Goal: Information Seeking & Learning: Find contact information

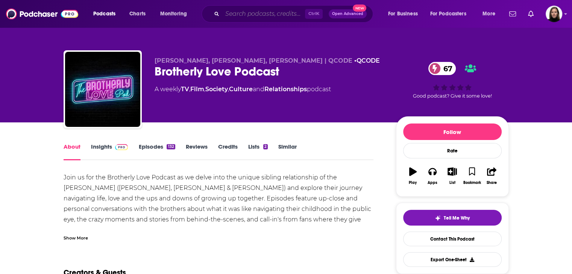
click at [272, 12] on input "Search podcasts, credits, & more..." at bounding box center [263, 14] width 83 height 12
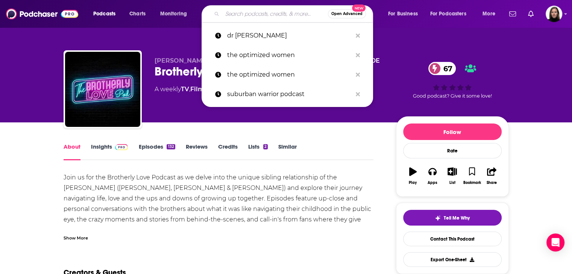
paste input "[PERSON_NAME] [PERSON_NAME]"
type input "[PERSON_NAME] [PERSON_NAME]"
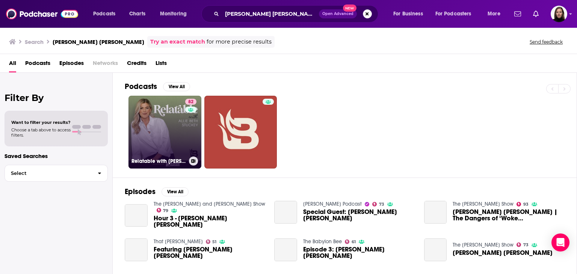
click at [165, 141] on link "82 Relatable with Allie Beth Stuckey" at bounding box center [165, 132] width 73 height 73
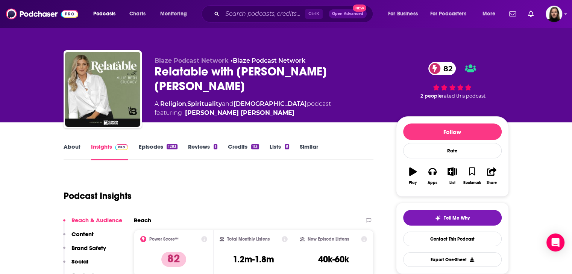
scroll to position [113, 0]
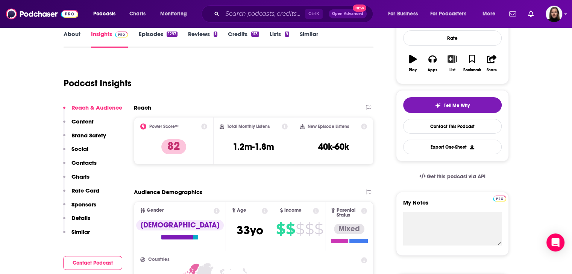
click at [450, 59] on icon "button" at bounding box center [451, 59] width 9 height 8
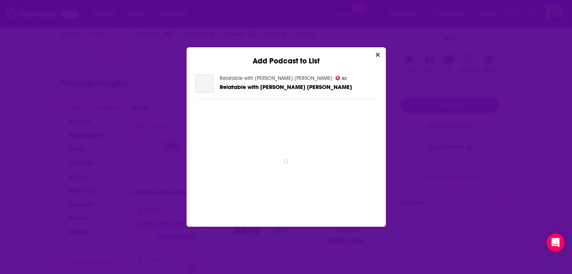
scroll to position [0, 0]
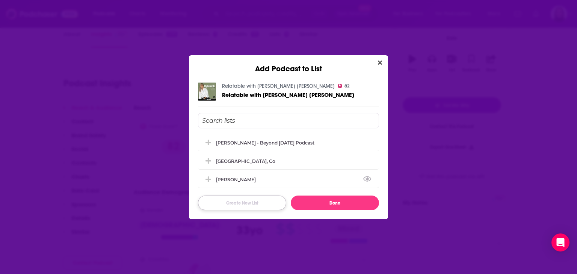
click at [244, 202] on button "Create New List" at bounding box center [242, 203] width 88 height 15
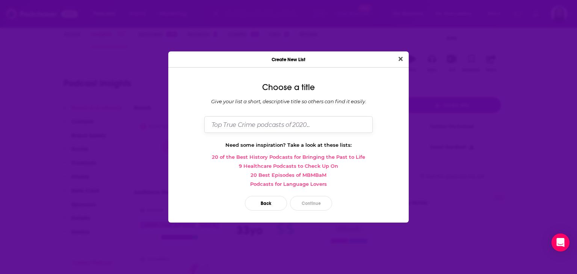
click at [225, 126] on input "Dialog" at bounding box center [289, 125] width 168 height 16
type input "[GEOGRAPHIC_DATA], [GEOGRAPHIC_DATA]"
click at [303, 204] on button "Continue" at bounding box center [311, 203] width 42 height 15
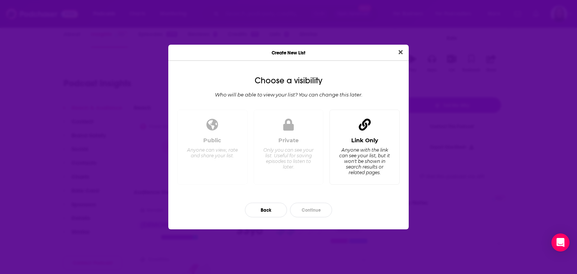
click at [350, 127] on div "Link Only Anyone with the link can see your list, but it won't be shown in sear…" at bounding box center [365, 148] width 70 height 76
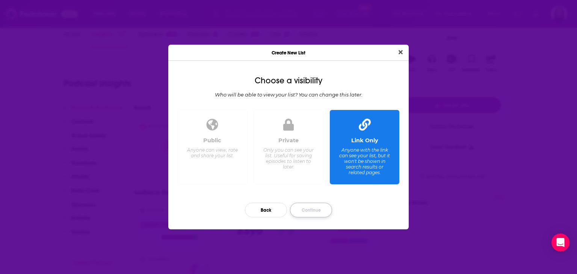
click at [305, 211] on button "Continue" at bounding box center [311, 210] width 42 height 15
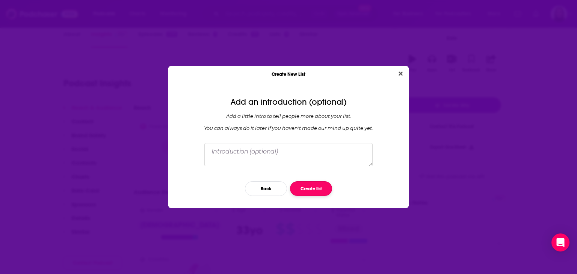
click at [313, 190] on button "Create list" at bounding box center [311, 189] width 42 height 15
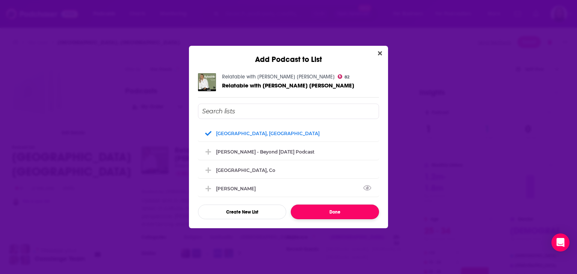
click at [335, 211] on button "Done" at bounding box center [335, 212] width 88 height 15
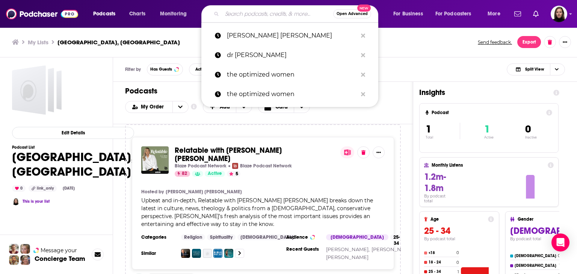
click at [256, 17] on input "Search podcasts, credits, & more..." at bounding box center [277, 14] width 111 height 12
paste input "[PERSON_NAME]"
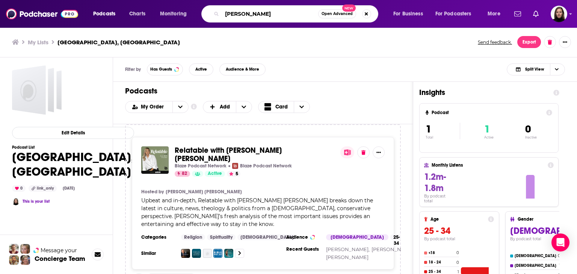
type input "[PERSON_NAME]"
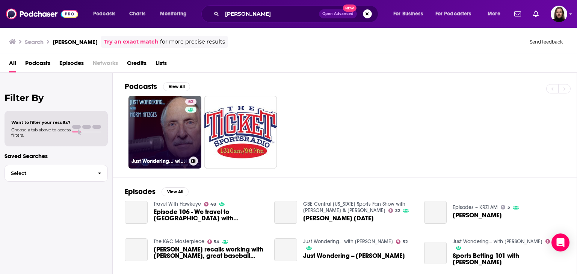
click at [171, 134] on link "52 Just Wondering... with Norm Hitzges" at bounding box center [165, 132] width 73 height 73
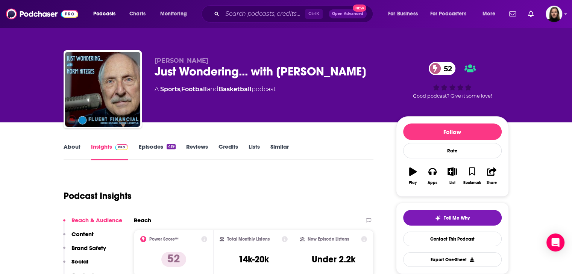
click at [71, 145] on link "About" at bounding box center [72, 151] width 17 height 17
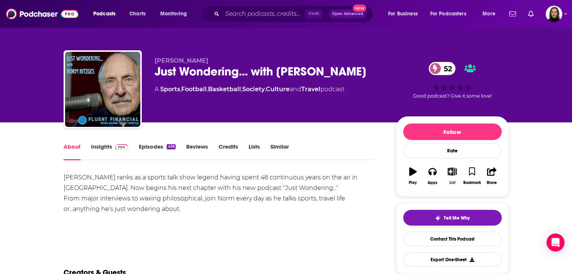
click at [453, 171] on icon "button" at bounding box center [451, 172] width 9 height 8
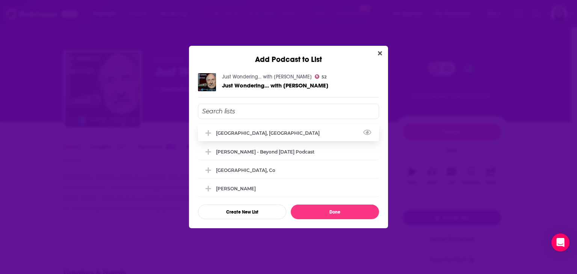
click at [276, 137] on div "[GEOGRAPHIC_DATA], [GEOGRAPHIC_DATA]" at bounding box center [288, 133] width 181 height 17
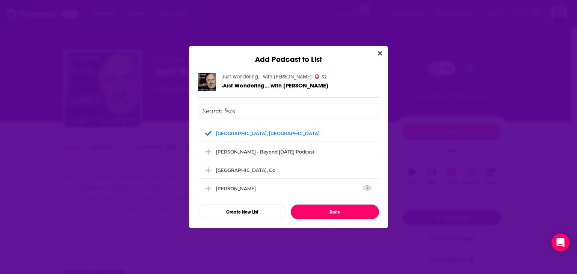
click at [316, 211] on button "Done" at bounding box center [335, 212] width 88 height 15
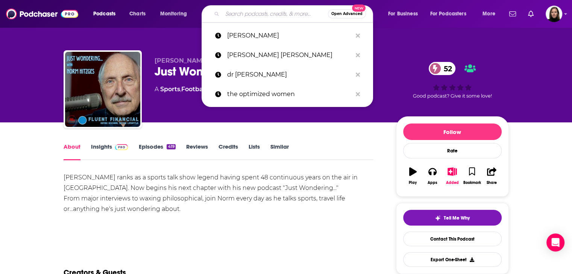
click at [229, 13] on input "Search podcasts, credits, & more..." at bounding box center [275, 14] width 106 height 12
paste input "The Matt Haistings Podcast”"
type input "The Matt Haistings Podcast”"
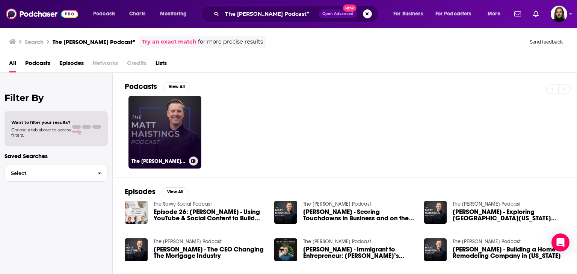
click at [150, 136] on link "The Matt Haistings Podcast" at bounding box center [165, 132] width 73 height 73
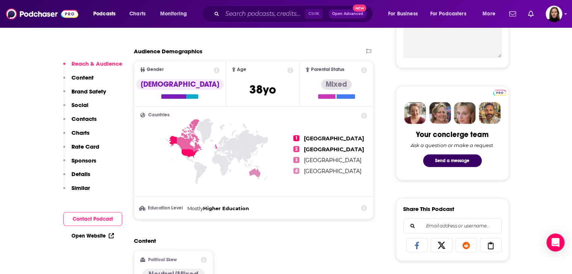
scroll to position [489, 0]
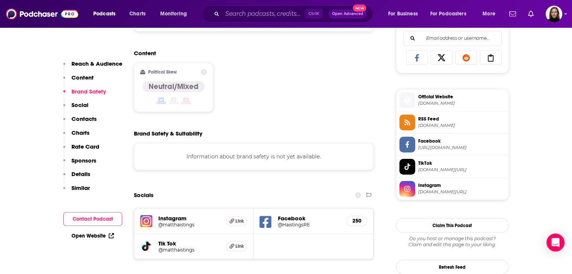
click at [432, 98] on span "Official Website" at bounding box center [461, 97] width 87 height 7
click at [175, 224] on h5 "@matthaistings" at bounding box center [189, 225] width 62 height 6
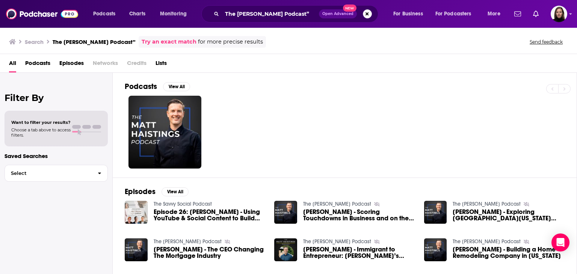
click at [195, 205] on link "The Savvy Social Podcast" at bounding box center [183, 204] width 58 height 6
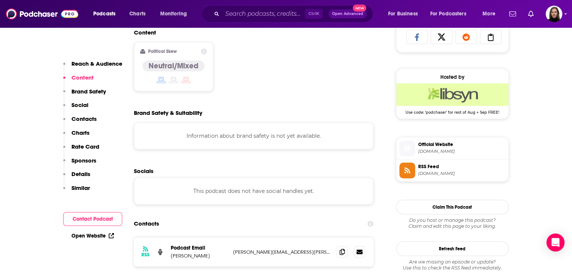
scroll to position [601, 0]
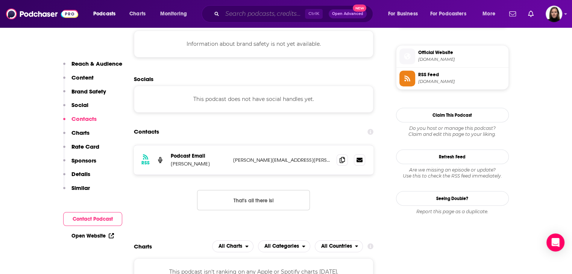
click at [239, 16] on input "Search podcasts, credits, & more..." at bounding box center [263, 14] width 83 height 12
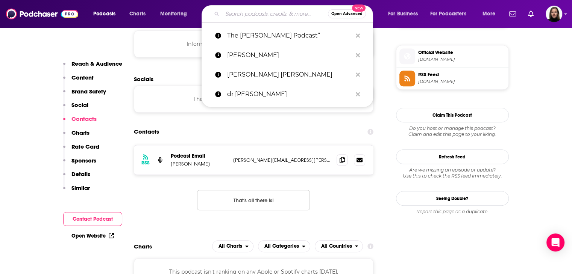
paste input "What’s Good"
type input "What’s Good"
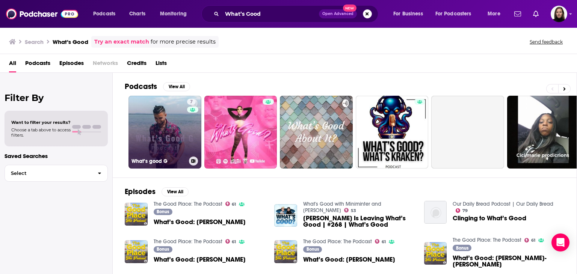
click at [173, 132] on link "7 What’s good G" at bounding box center [165, 132] width 73 height 73
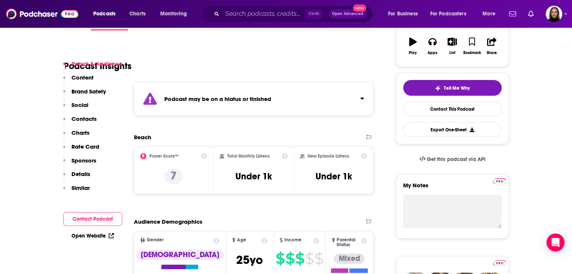
scroll to position [38, 0]
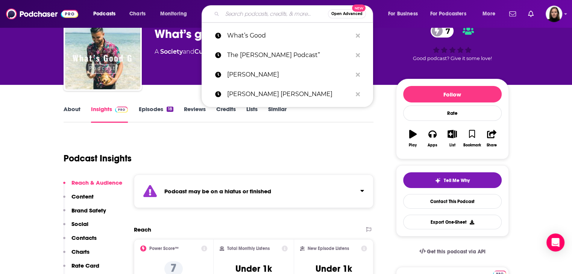
click at [239, 10] on input "Search podcasts, credits, & more..." at bounding box center [275, 14] width 106 height 12
paste input "Dr. Sandra Bond Chapman"
type input "Dr. Sandra Bond Chapman"
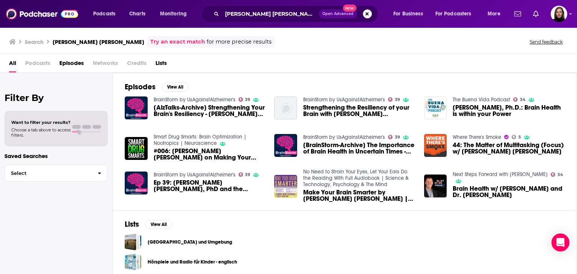
click at [68, 67] on span "Episodes" at bounding box center [71, 64] width 24 height 15
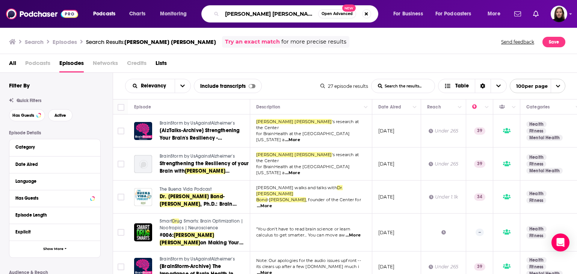
drag, startPoint x: 302, startPoint y: 17, endPoint x: 201, endPoint y: 22, distance: 100.9
click at [201, 22] on div "Podcasts Charts Monitoring Dr. Sandra Bond Chapman Open Advanced New For Busine…" at bounding box center [298, 13] width 420 height 17
paste input "the Center for BrainHealth"
type input "the Center for BrainHealth"
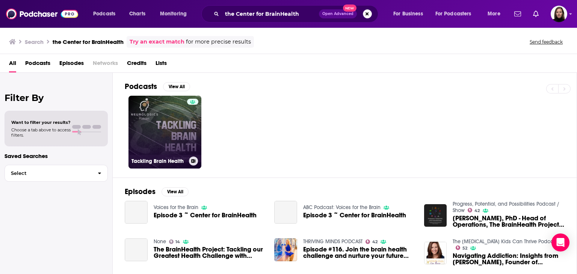
click at [165, 128] on link "Tackling Brain Health" at bounding box center [165, 132] width 73 height 73
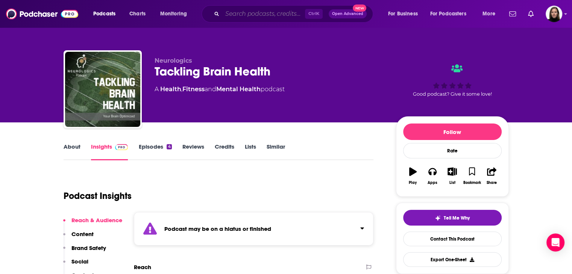
click at [229, 14] on input "Search podcasts, credits, & more..." at bounding box center [263, 14] width 83 height 12
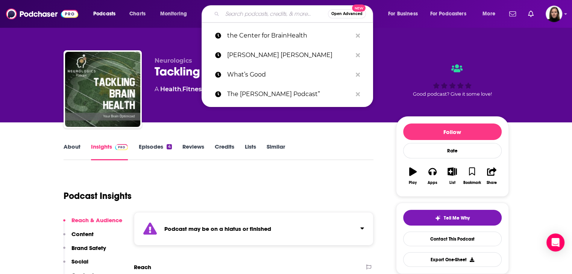
paste input "Neuro Logic Podcast"
type input "Neuro Logic Podcast"
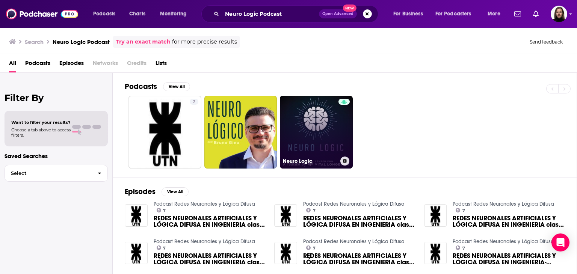
click at [318, 122] on link "Neuro Logic" at bounding box center [316, 132] width 73 height 73
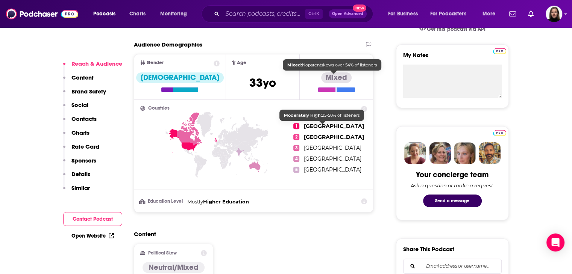
scroll to position [38, 0]
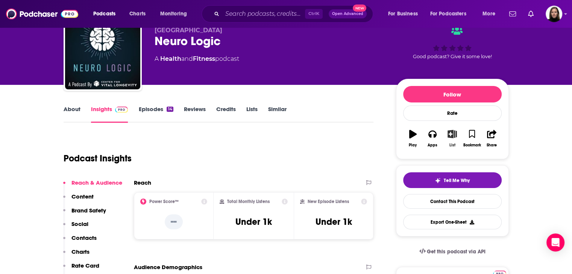
click at [454, 136] on icon "button" at bounding box center [451, 134] width 9 height 8
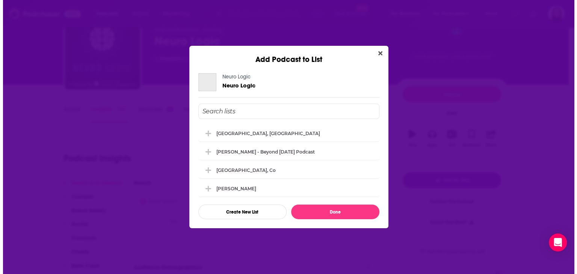
scroll to position [0, 0]
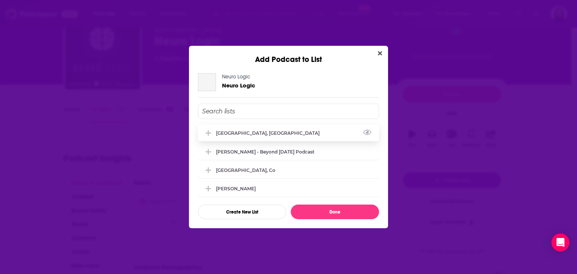
click at [252, 133] on div "[GEOGRAPHIC_DATA], [GEOGRAPHIC_DATA]" at bounding box center [288, 133] width 181 height 17
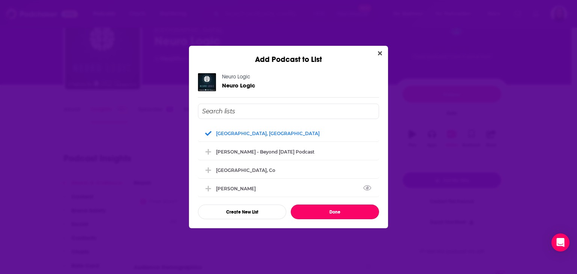
drag, startPoint x: 331, startPoint y: 209, endPoint x: 296, endPoint y: 183, distance: 44.0
click at [331, 209] on button "Done" at bounding box center [335, 212] width 88 height 15
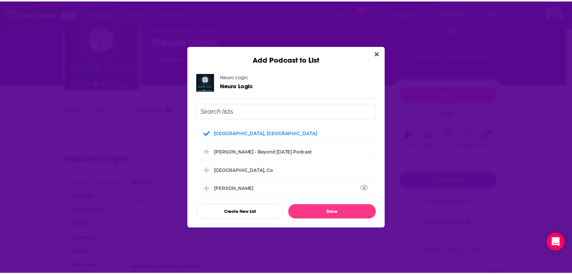
scroll to position [38, 0]
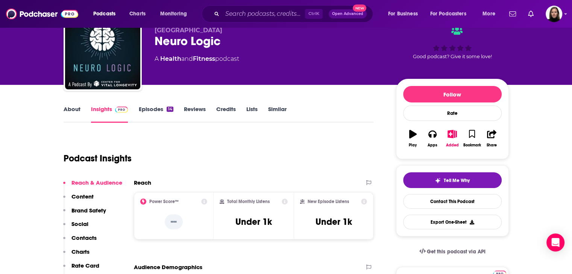
click at [221, 14] on div "Ctrl K Open Advanced New" at bounding box center [286, 13] width 171 height 17
click at [230, 16] on input "Search podcasts, credits, & more..." at bounding box center [263, 14] width 83 height 12
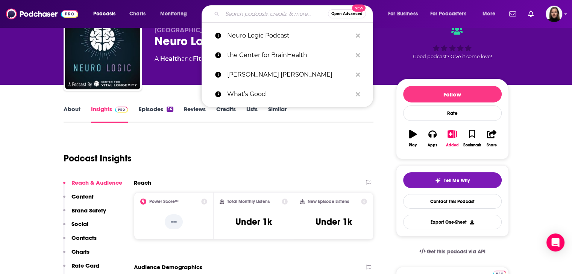
paste input "Mindful Minutes Podcast"
type input "Mindful Minutes Podcast"
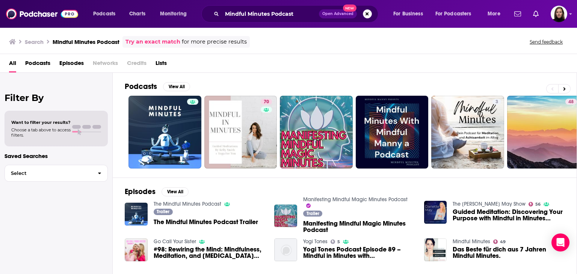
click at [208, 204] on link "The Mindful Minutes Podcast" at bounding box center [188, 204] width 68 height 6
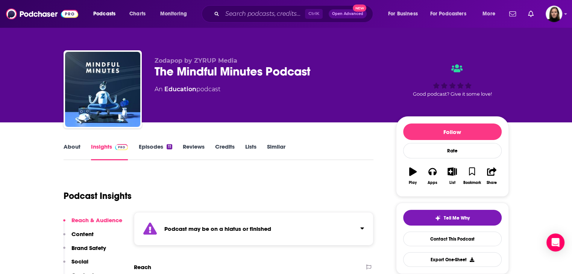
scroll to position [38, 0]
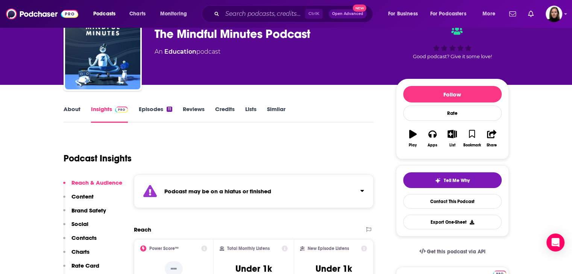
click at [76, 110] on link "About" at bounding box center [72, 114] width 17 height 17
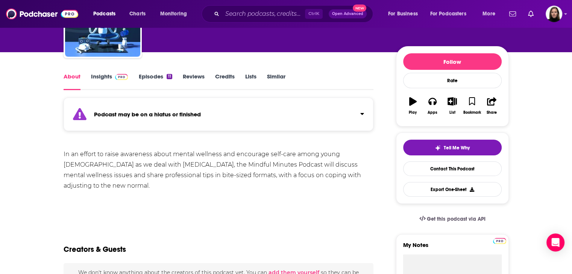
scroll to position [75, 0]
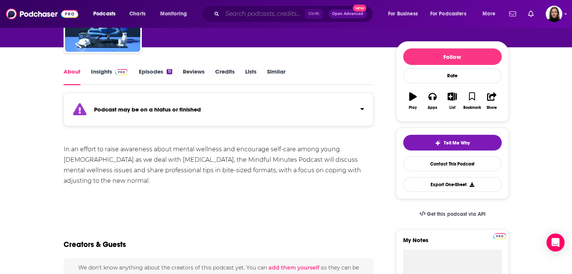
click at [235, 13] on input "Search podcasts, credits, & more..." at bounding box center [263, 14] width 83 height 12
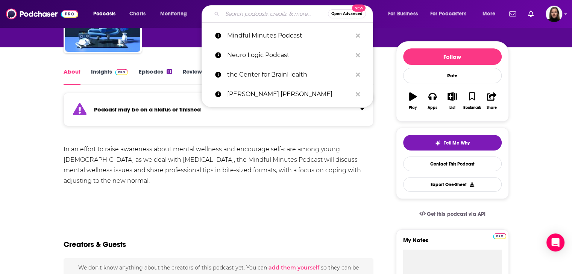
paste input "Jillian Turner and Soumya Ajjampudi"
type input "Jillian Turner and Soumya Ajjampudi"
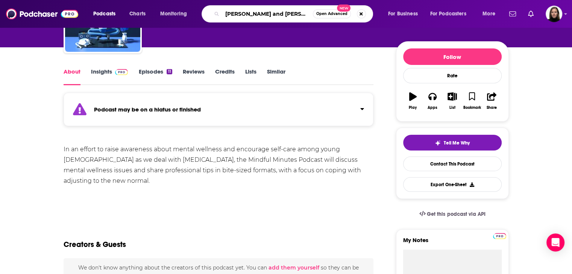
scroll to position [0, 18]
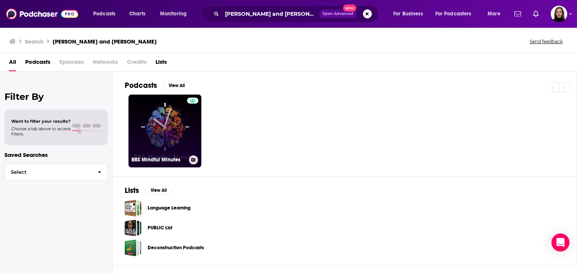
click at [180, 130] on link "BBS Mindful Minutes" at bounding box center [165, 131] width 73 height 73
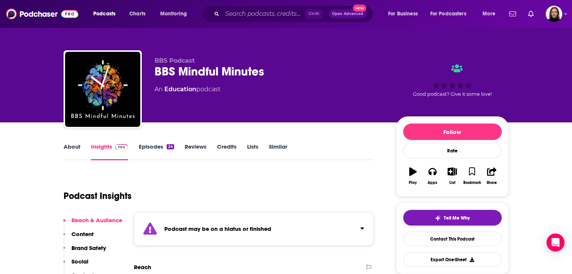
click at [78, 149] on link "About" at bounding box center [72, 151] width 17 height 17
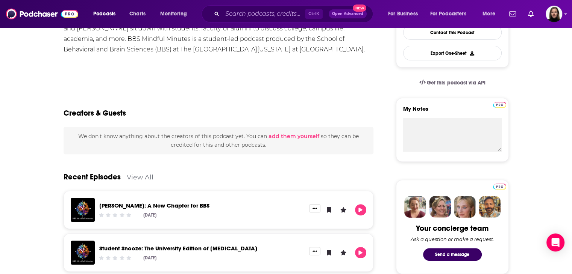
scroll to position [150, 0]
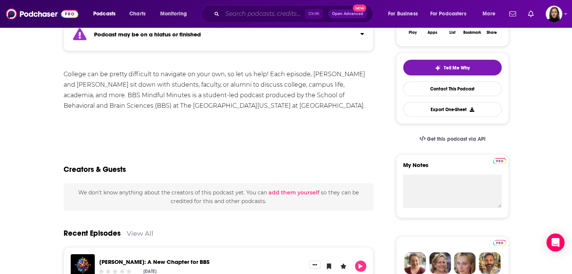
click at [233, 13] on input "Search podcasts, credits, & more..." at bounding box center [263, 14] width 83 height 12
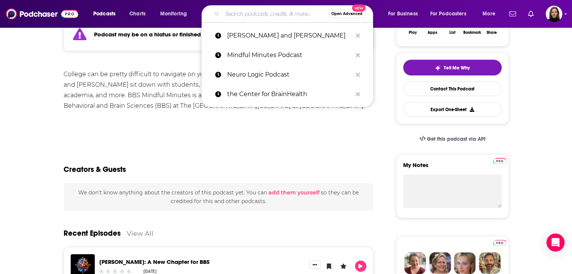
paste input "Cara Santa [PERSON_NAME]"
type input "Cara Santa [PERSON_NAME]"
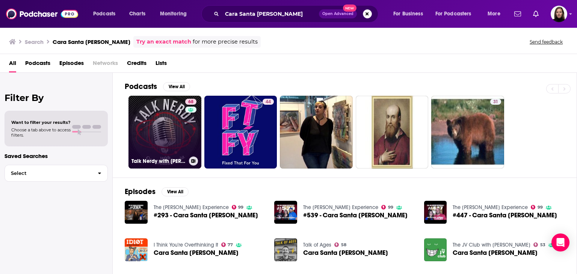
click at [174, 130] on link "68 Talk Nerdy with Cara Santa Maria" at bounding box center [165, 132] width 73 height 73
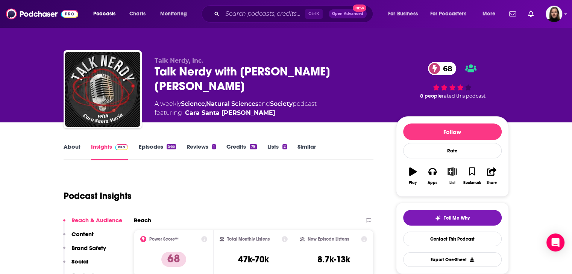
click at [450, 171] on icon "button" at bounding box center [451, 172] width 9 height 8
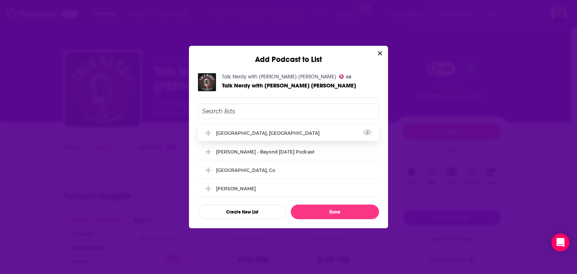
click at [230, 133] on div "[GEOGRAPHIC_DATA], [GEOGRAPHIC_DATA]" at bounding box center [270, 133] width 108 height 6
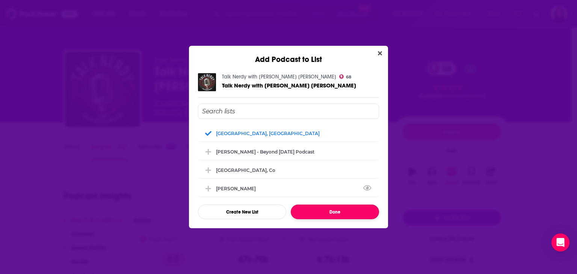
click at [323, 213] on button "Done" at bounding box center [335, 212] width 88 height 15
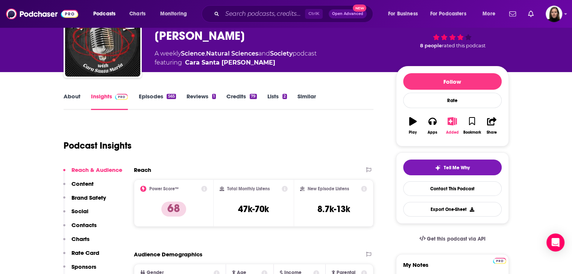
scroll to position [38, 0]
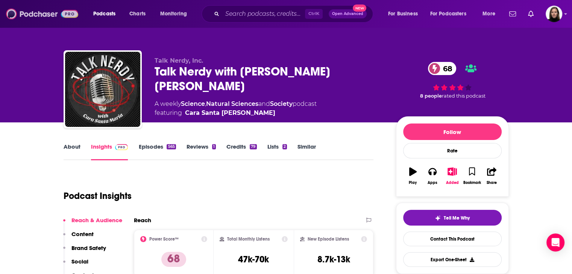
click at [39, 17] on img at bounding box center [42, 14] width 72 height 14
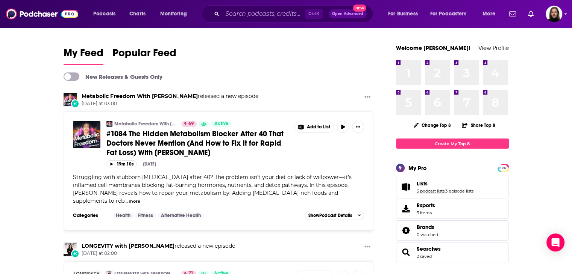
click at [427, 190] on link "3 podcast lists" at bounding box center [431, 191] width 28 height 5
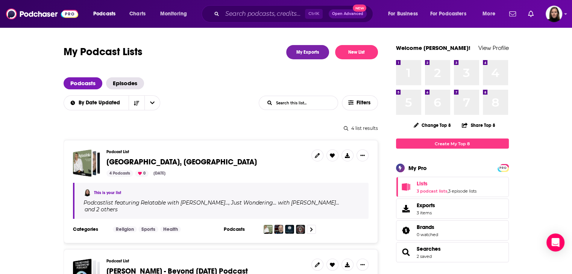
click at [123, 161] on span "[GEOGRAPHIC_DATA], [GEOGRAPHIC_DATA]" at bounding box center [181, 162] width 150 height 9
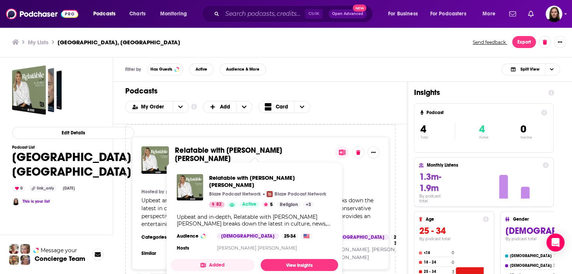
click at [201, 151] on span "Relatable with [PERSON_NAME] [PERSON_NAME]" at bounding box center [228, 155] width 107 height 18
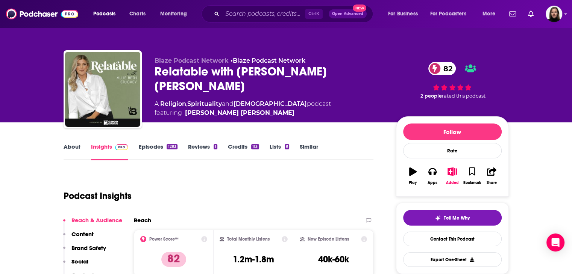
click at [273, 148] on link "Lists 9" at bounding box center [280, 151] width 20 height 17
click at [38, 14] on img at bounding box center [42, 14] width 72 height 14
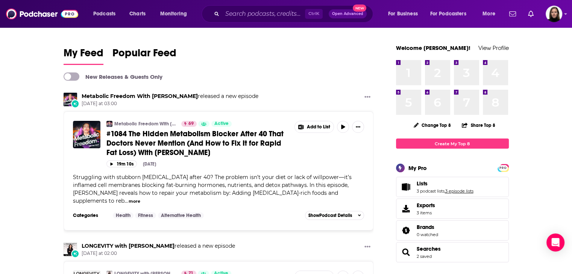
click at [455, 191] on link "3 episode lists" at bounding box center [459, 191] width 28 height 5
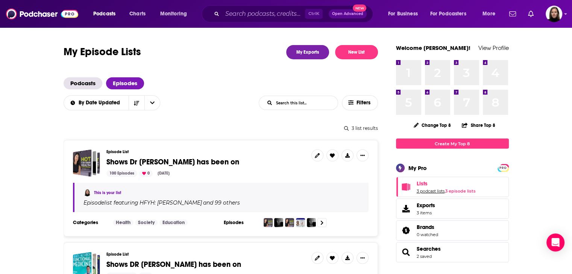
click at [423, 192] on link "3 podcast lists" at bounding box center [431, 191] width 28 height 5
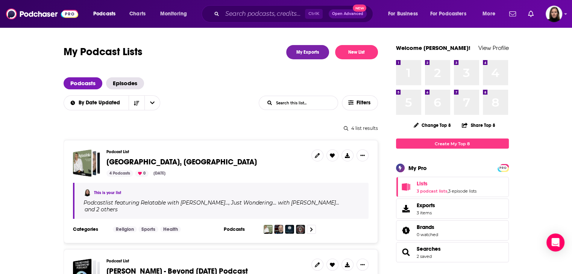
click at [121, 164] on span "[GEOGRAPHIC_DATA], [GEOGRAPHIC_DATA]" at bounding box center [181, 162] width 150 height 9
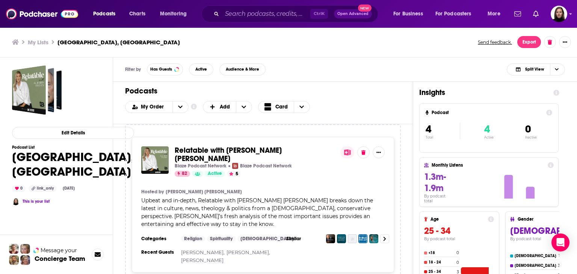
scroll to position [38, 0]
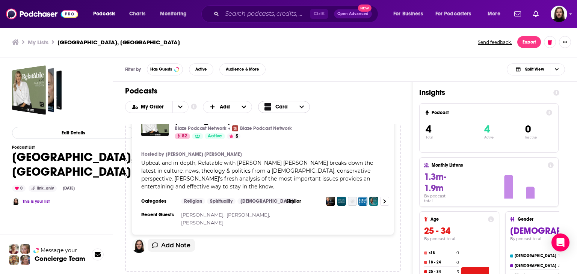
click at [277, 110] on span "Card" at bounding box center [276, 106] width 23 height 9
click at [279, 132] on span "Table" at bounding box center [297, 132] width 47 height 4
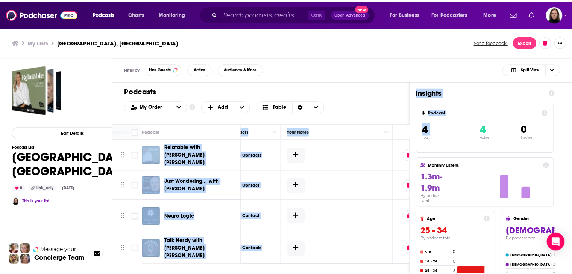
scroll to position [0, 410]
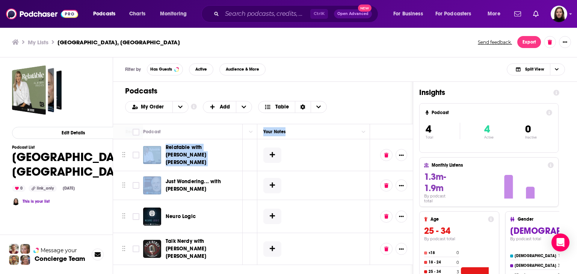
drag, startPoint x: 176, startPoint y: 137, endPoint x: 348, endPoint y: 146, distance: 173.2
copy table "Description Categories Reach (Monthly) Reach (Episode) Contacts Your Notes Rela…"
click at [406, 154] on button "Show More Button" at bounding box center [402, 155] width 12 height 12
click at [182, 239] on span "Talk Nerdy with [PERSON_NAME] [PERSON_NAME]" at bounding box center [203, 249] width 74 height 23
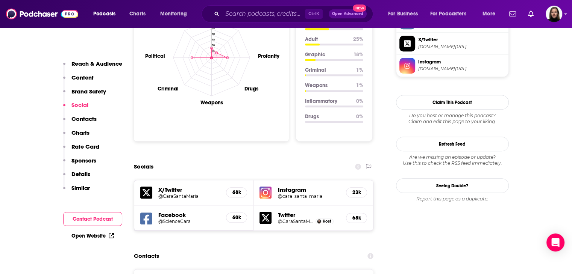
scroll to position [789, 0]
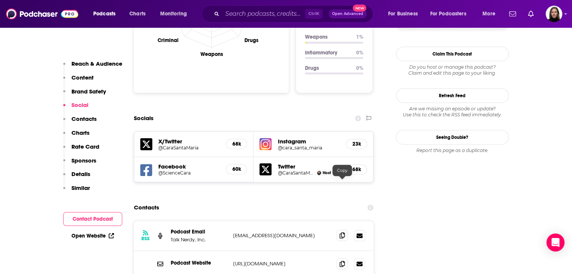
click at [344, 233] on icon at bounding box center [341, 236] width 5 height 6
click at [340, 261] on icon at bounding box center [341, 264] width 5 height 6
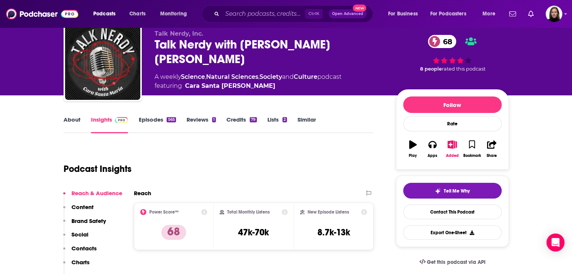
scroll to position [0, 0]
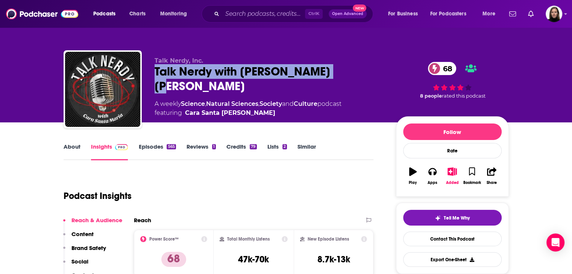
drag, startPoint x: 152, startPoint y: 71, endPoint x: 351, endPoint y: 75, distance: 199.6
click at [351, 75] on div "Talk Nerdy, Inc. Talk Nerdy with [PERSON_NAME] [PERSON_NAME] 68 A weekly Scienc…" at bounding box center [286, 90] width 445 height 81
copy h2 "Talk Nerdy with [PERSON_NAME] [PERSON_NAME]"
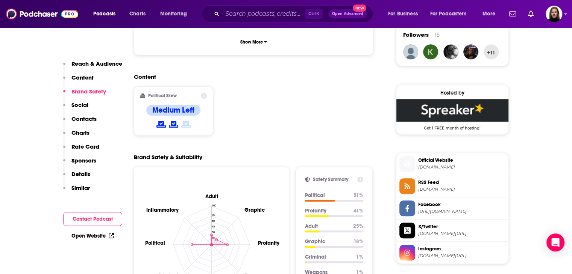
scroll to position [601, 0]
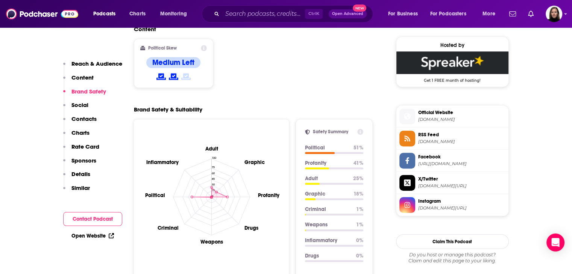
click at [432, 206] on span "[DOMAIN_NAME][URL]" at bounding box center [461, 209] width 87 height 6
click at [447, 118] on span "[DOMAIN_NAME]" at bounding box center [461, 120] width 87 height 6
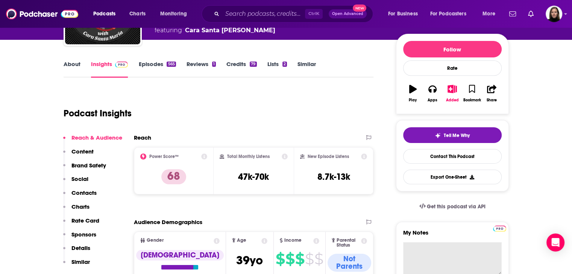
scroll to position [0, 0]
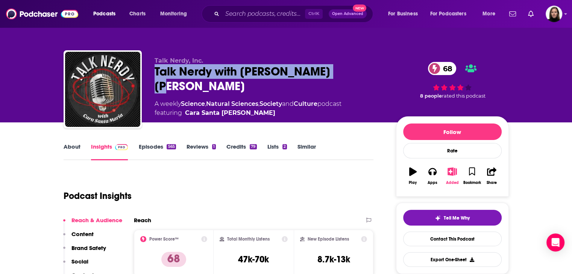
click at [450, 174] on icon "button" at bounding box center [451, 172] width 9 height 8
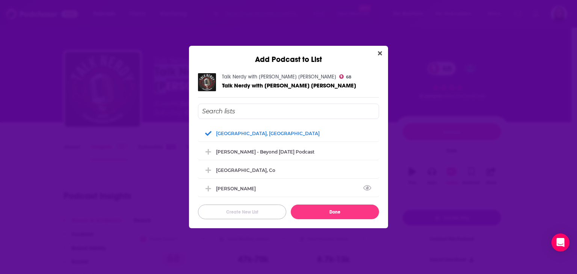
click at [246, 214] on button "Create New List" at bounding box center [242, 212] width 88 height 15
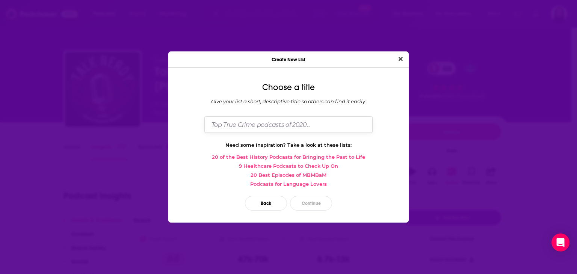
click at [243, 125] on input "Dialog" at bounding box center [289, 125] width 168 height 16
type input "[GEOGRAPHIC_DATA]"
click at [307, 201] on button "Continue" at bounding box center [311, 203] width 42 height 15
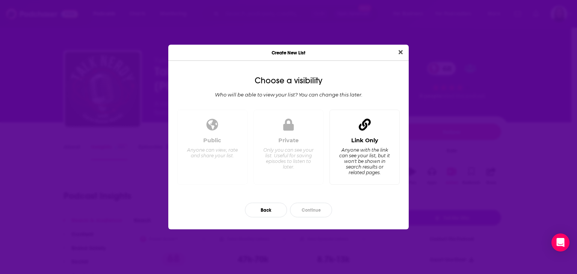
click at [346, 145] on div "Link Only Anyone with the link can see your list, but it won't be shown in sear…" at bounding box center [365, 158] width 58 height 42
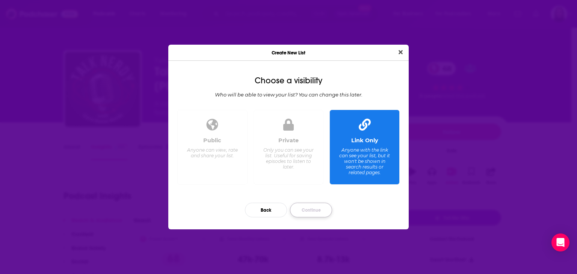
click at [305, 211] on button "Continue" at bounding box center [311, 210] width 42 height 15
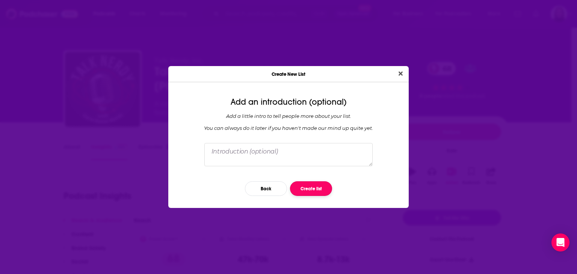
click at [311, 188] on button "Create list" at bounding box center [311, 189] width 42 height 15
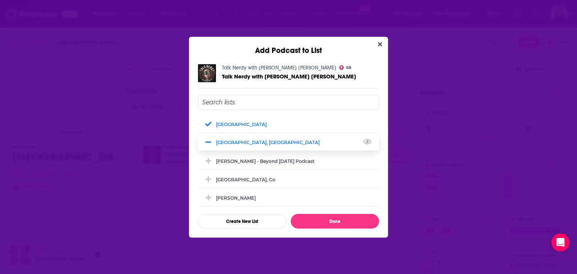
click at [208, 140] on icon "Add Podcast To List" at bounding box center [209, 142] width 6 height 7
click at [218, 124] on div "[GEOGRAPHIC_DATA]" at bounding box center [243, 124] width 55 height 6
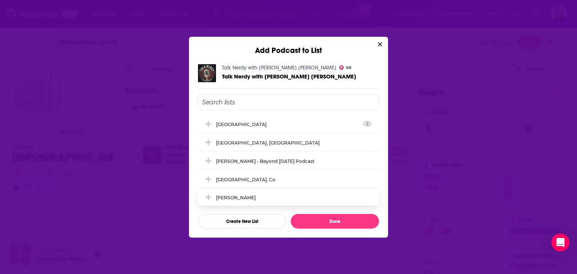
click at [224, 124] on div "[GEOGRAPHIC_DATA]" at bounding box center [243, 125] width 55 height 6
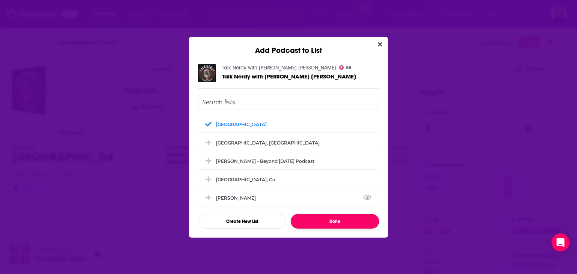
click at [335, 221] on button "Done" at bounding box center [335, 221] width 88 height 15
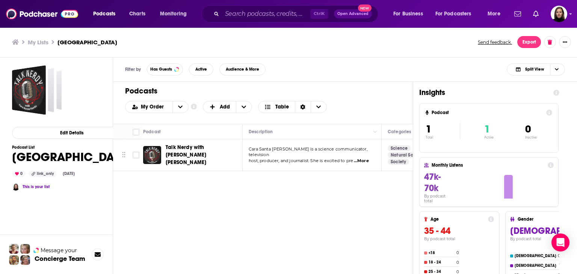
click at [39, 41] on h3 "My Lists" at bounding box center [38, 42] width 21 height 7
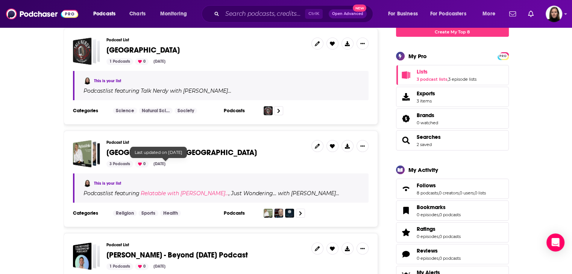
scroll to position [113, 0]
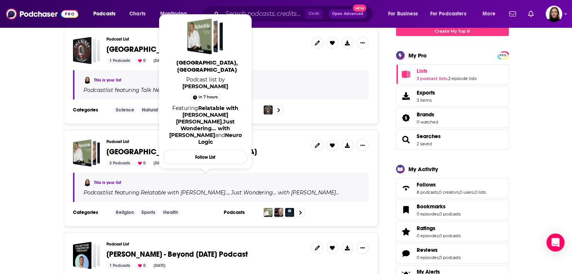
click at [119, 150] on span "[GEOGRAPHIC_DATA], [GEOGRAPHIC_DATA]" at bounding box center [181, 151] width 150 height 9
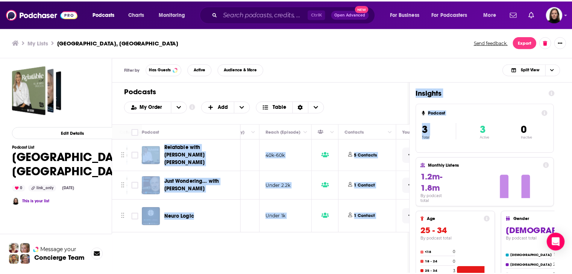
scroll to position [0, 410]
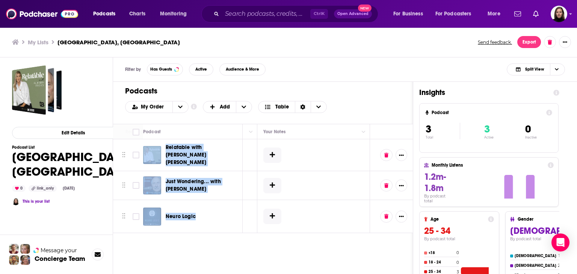
drag, startPoint x: 133, startPoint y: 143, endPoint x: 230, endPoint y: 212, distance: 119.7
click at [230, 212] on tbody "Relatable with [PERSON_NAME] [PERSON_NAME] Upbeat and in-depth, Relatable with …" at bounding box center [58, 186] width 710 height 94
copy table "Relatable with [PERSON_NAME] [PERSON_NAME] Upbeat and in-depth, Relatable with …"
click at [173, 154] on div "Podcasts Charts Monitoring Ctrl K Open Advanced New For Business For Podcasters…" at bounding box center [288, 137] width 577 height 274
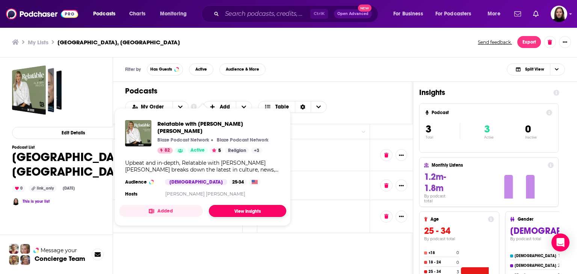
click at [229, 206] on link "View Insights" at bounding box center [247, 211] width 77 height 12
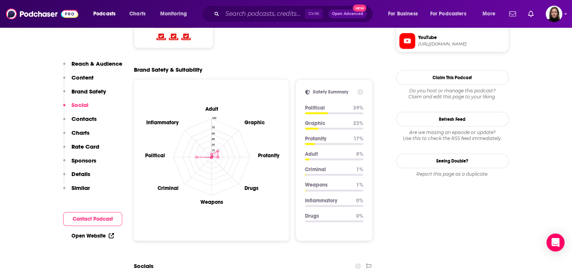
scroll to position [752, 0]
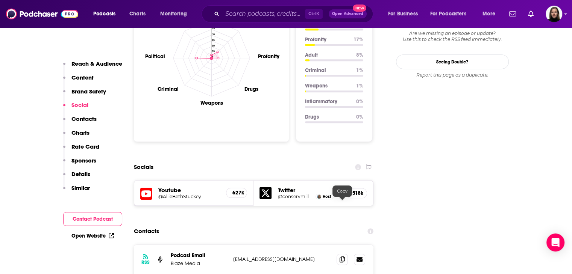
drag, startPoint x: 341, startPoint y: 202, endPoint x: 356, endPoint y: 195, distance: 16.1
click at [341, 257] on icon at bounding box center [341, 260] width 5 height 6
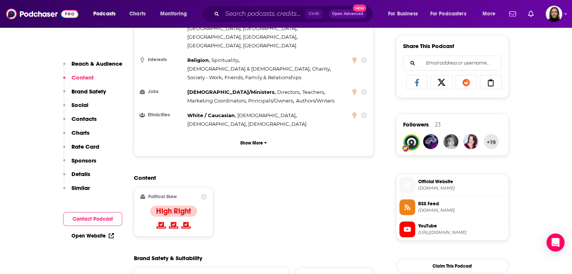
scroll to position [526, 0]
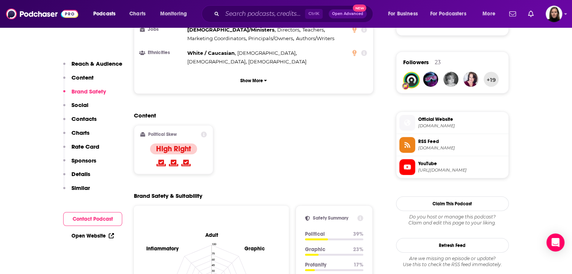
click at [444, 166] on span "YouTube" at bounding box center [461, 164] width 87 height 7
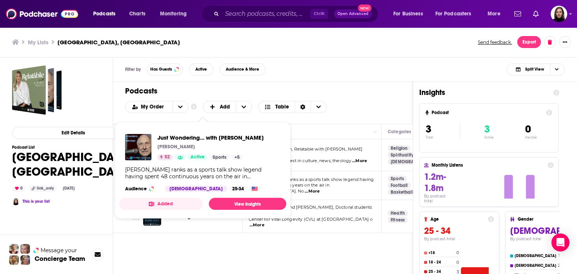
click at [200, 178] on div "[PERSON_NAME] ranks as a sports talk show legend having spent 48 continuous yea…" at bounding box center [202, 174] width 155 height 14
